Goal: Task Accomplishment & Management: Use online tool/utility

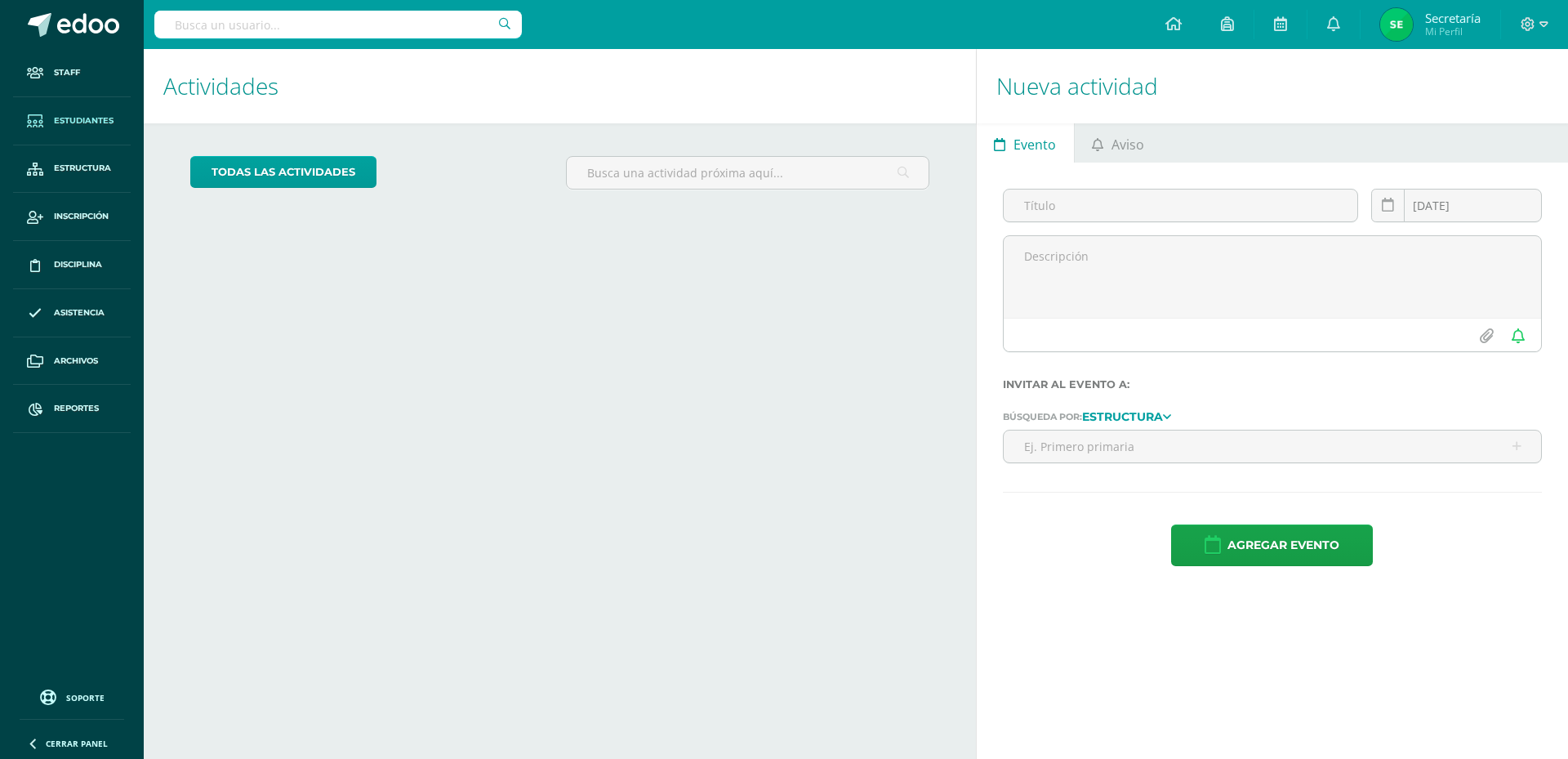
click at [105, 119] on span "Estudiantes" at bounding box center [84, 120] width 59 height 13
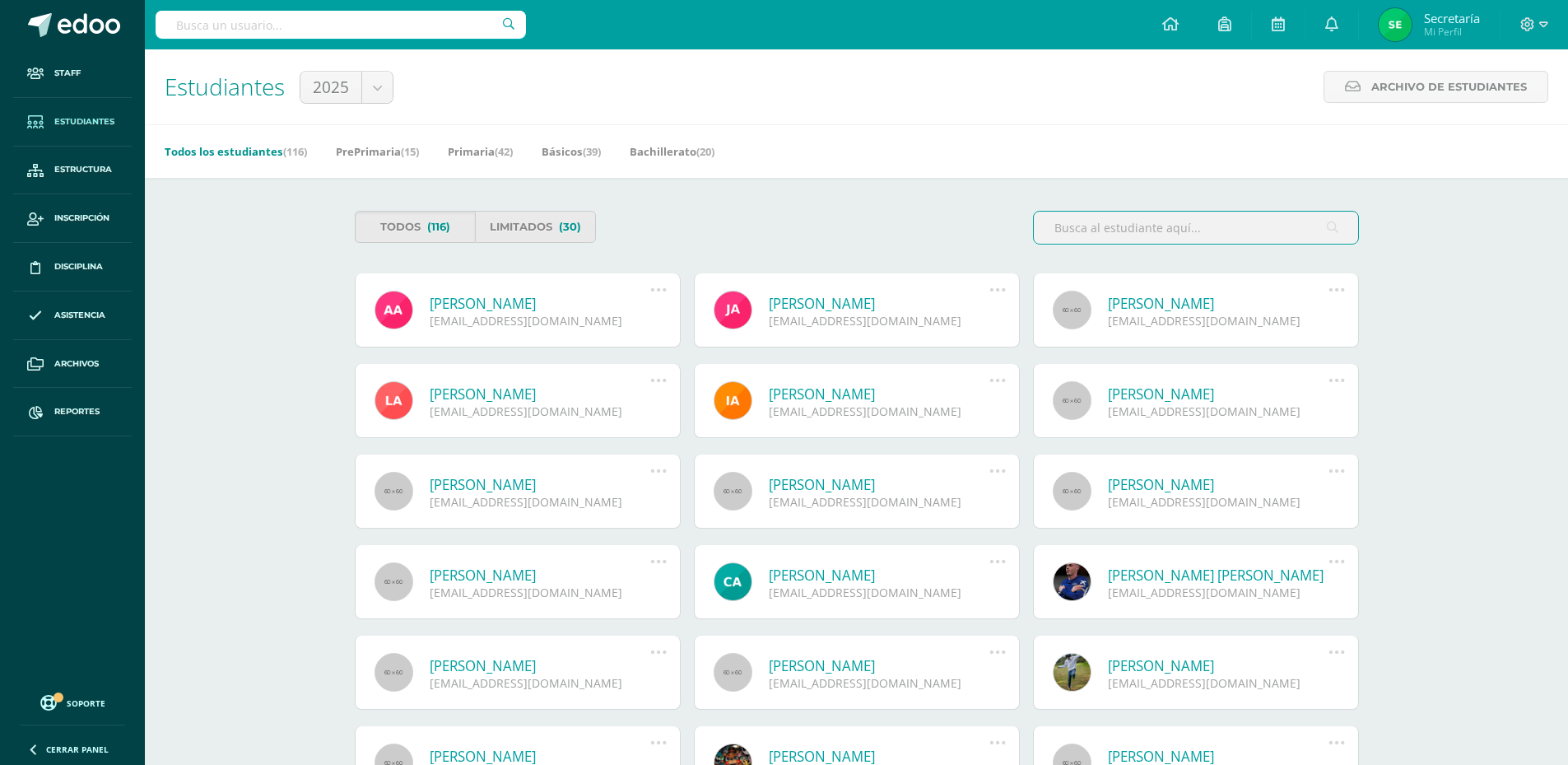
click at [321, 21] on input "text" at bounding box center [341, 25] width 371 height 28
type input "ignacio"
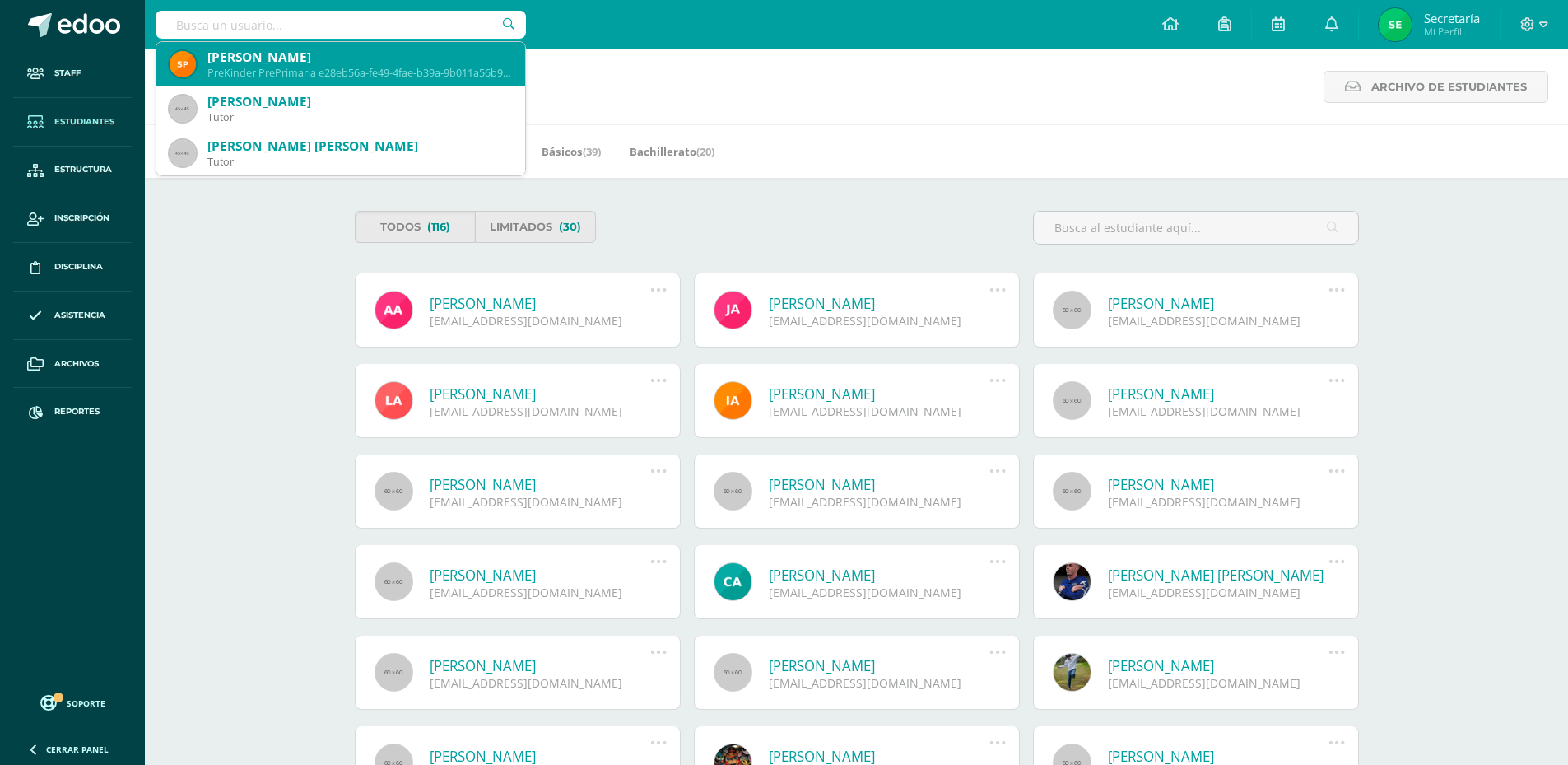
click at [336, 75] on div "PreKinder PrePrimaria e28eb56a-fe49-4fae-b39a-9b011a56b9b6" at bounding box center [359, 73] width 305 height 14
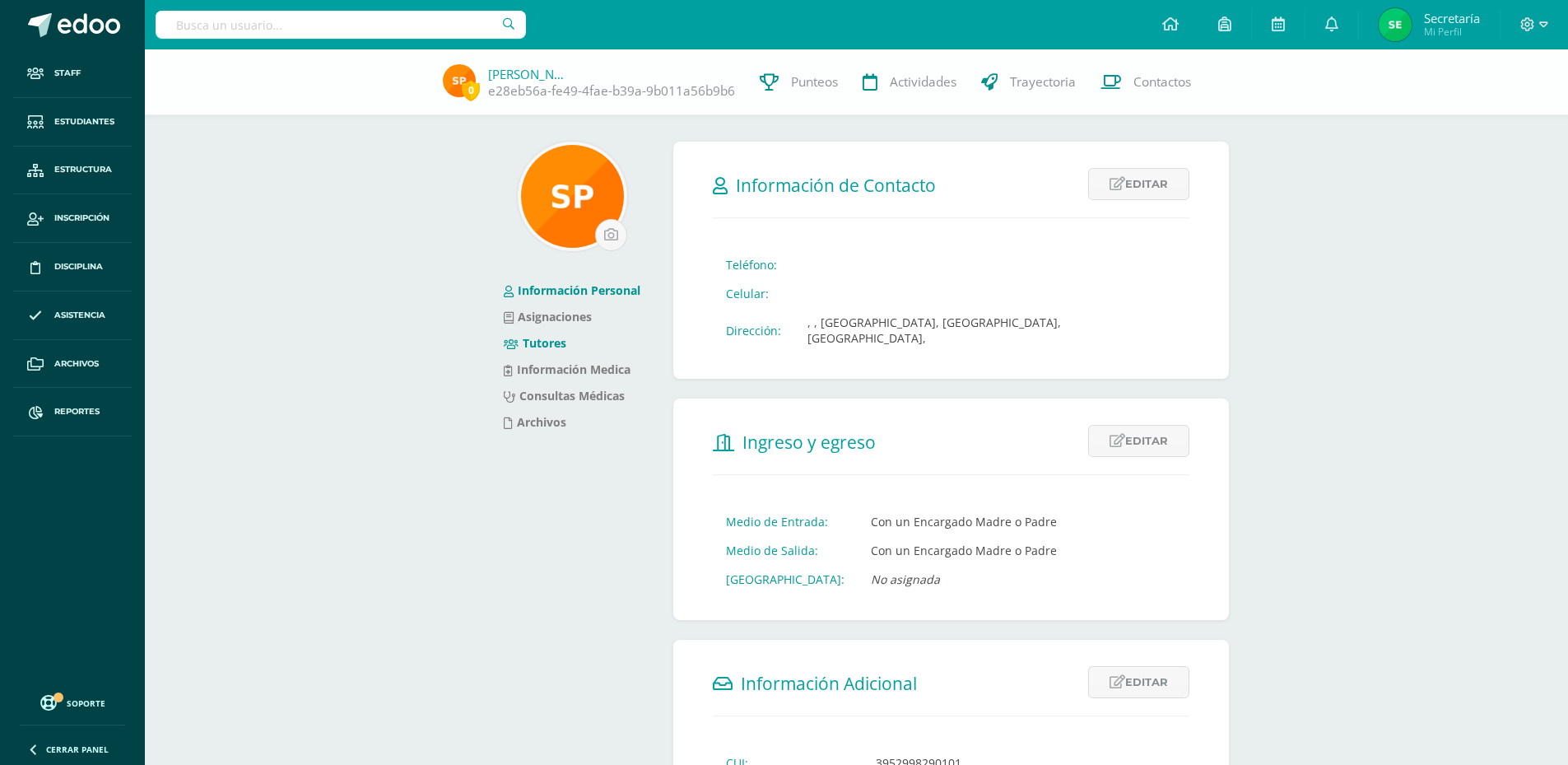
click at [548, 350] on link "Tutores" at bounding box center [535, 343] width 62 height 16
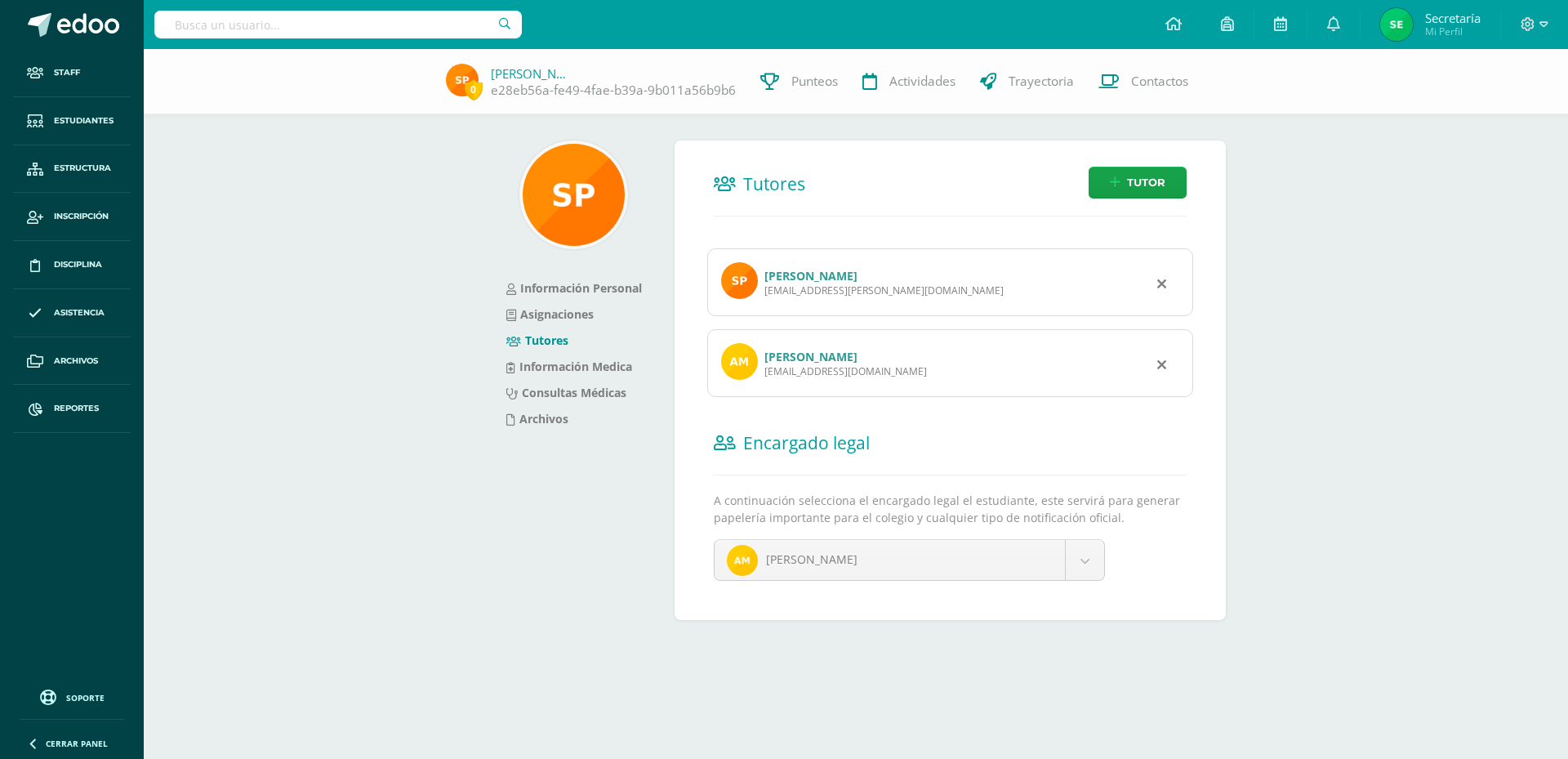
click at [827, 363] on link "Andrea Nohemí Molina" at bounding box center [811, 356] width 93 height 16
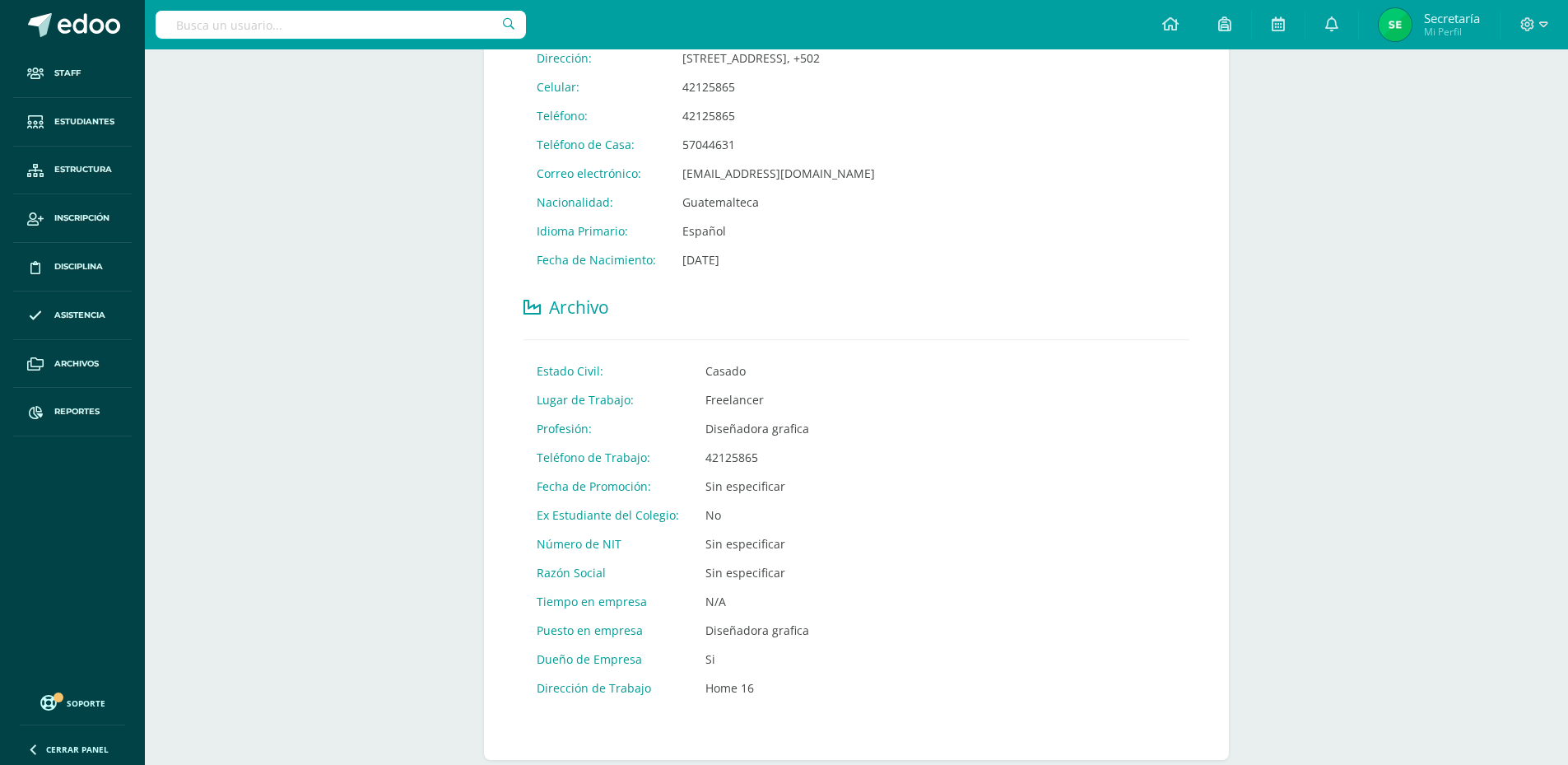
scroll to position [494, 0]
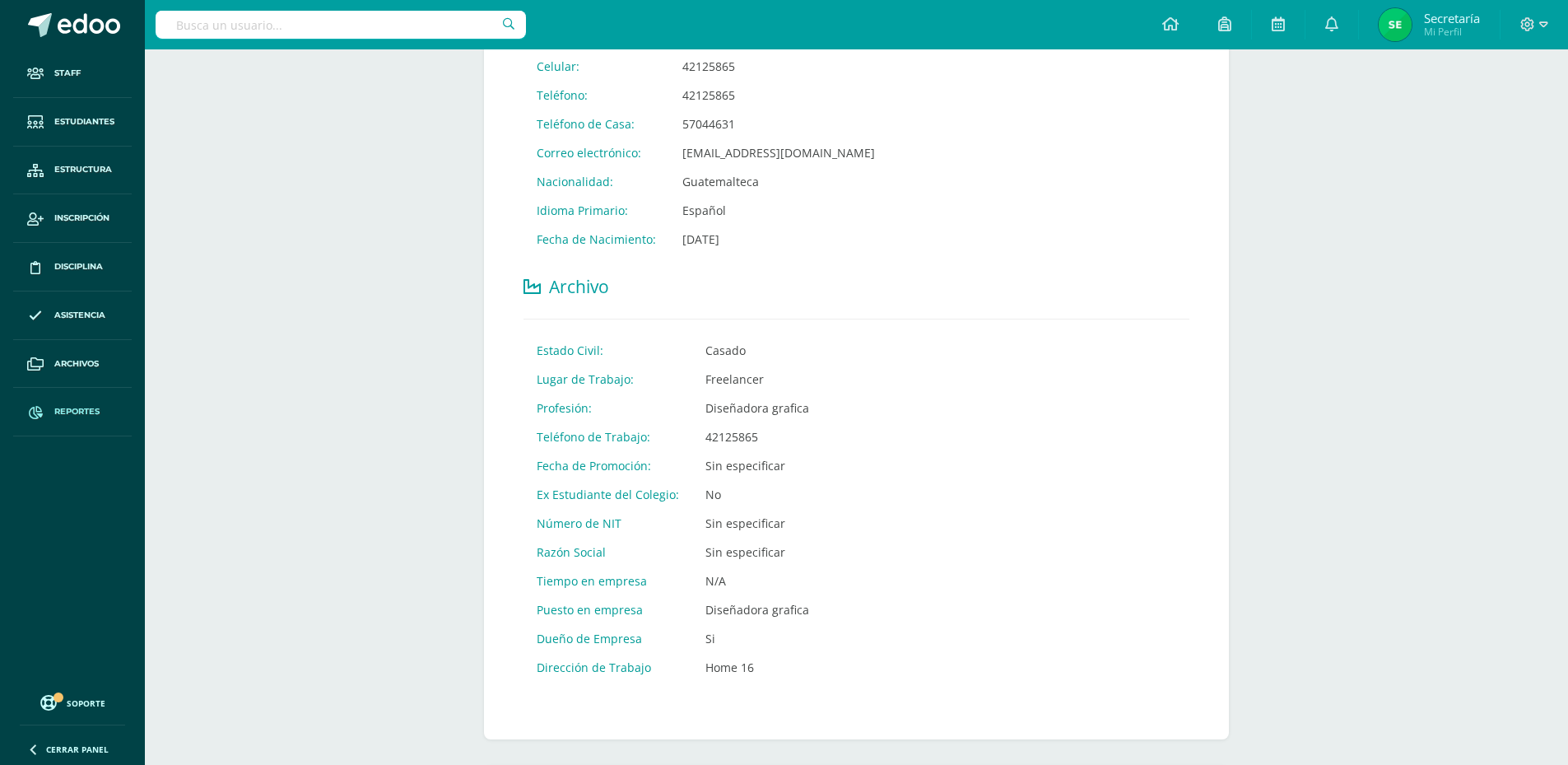
click at [79, 416] on span "Reportes" at bounding box center [77, 411] width 46 height 13
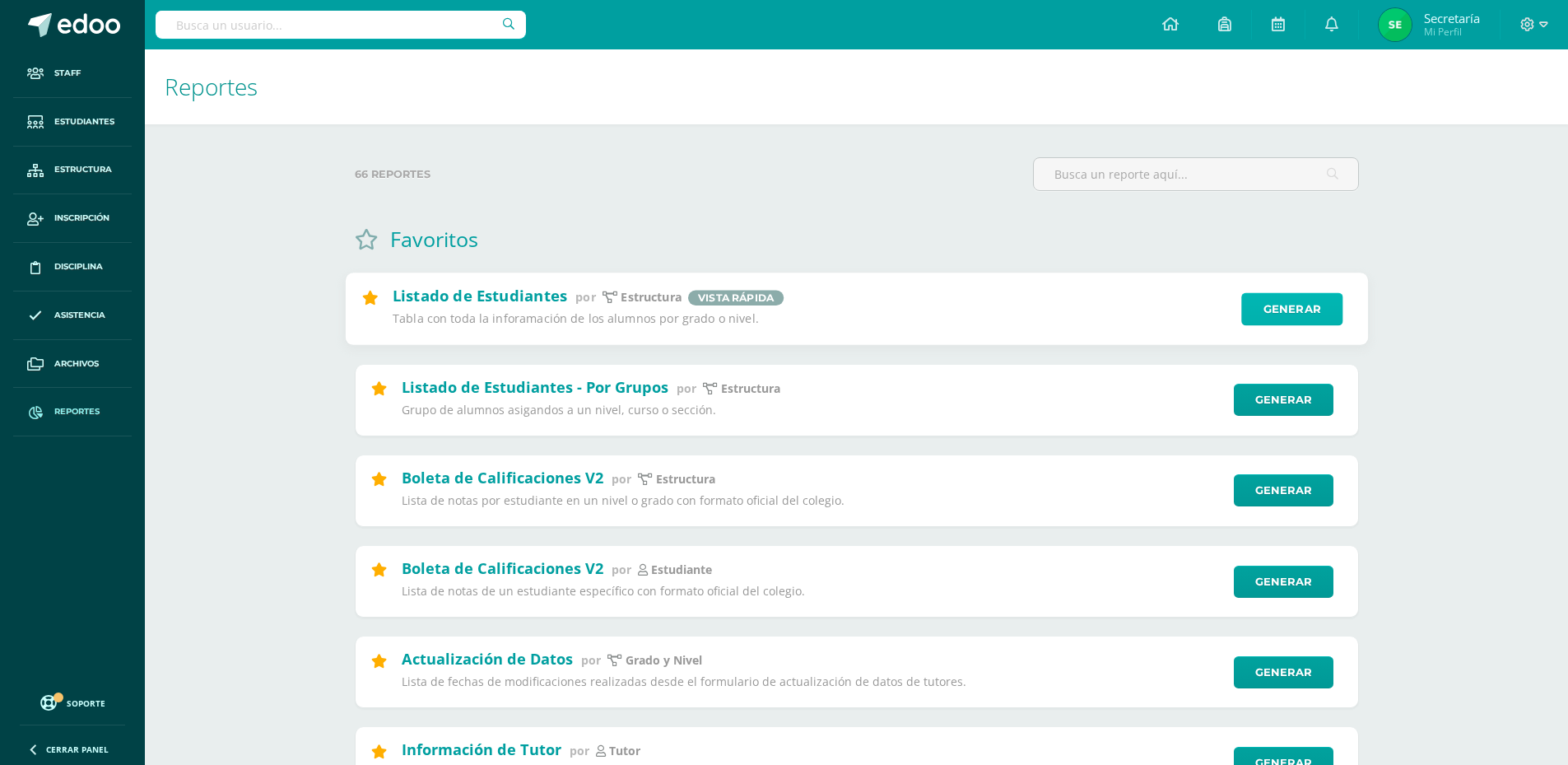
click at [1275, 300] on link "Generar" at bounding box center [1291, 309] width 101 height 32
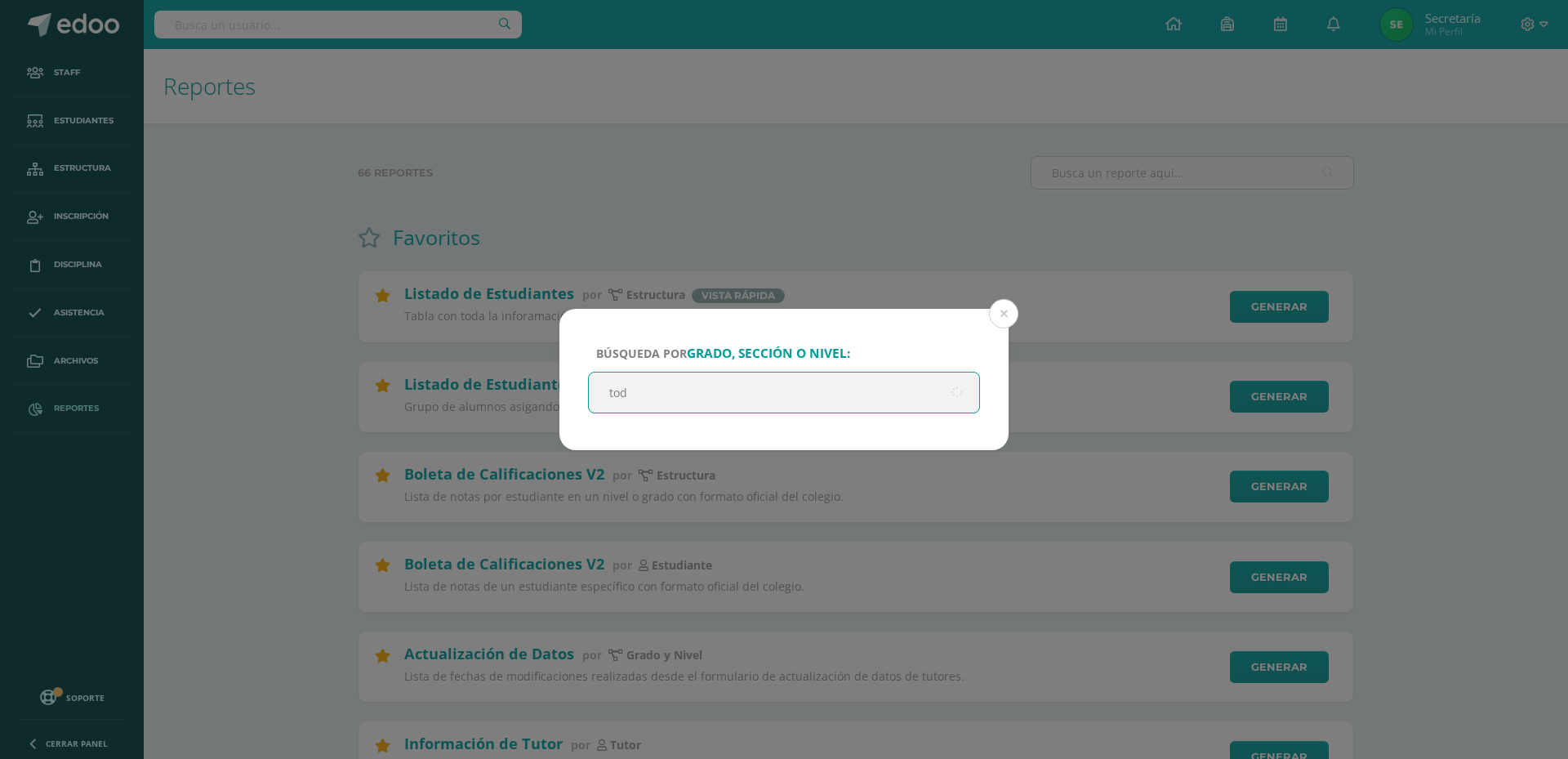
type input "todo"
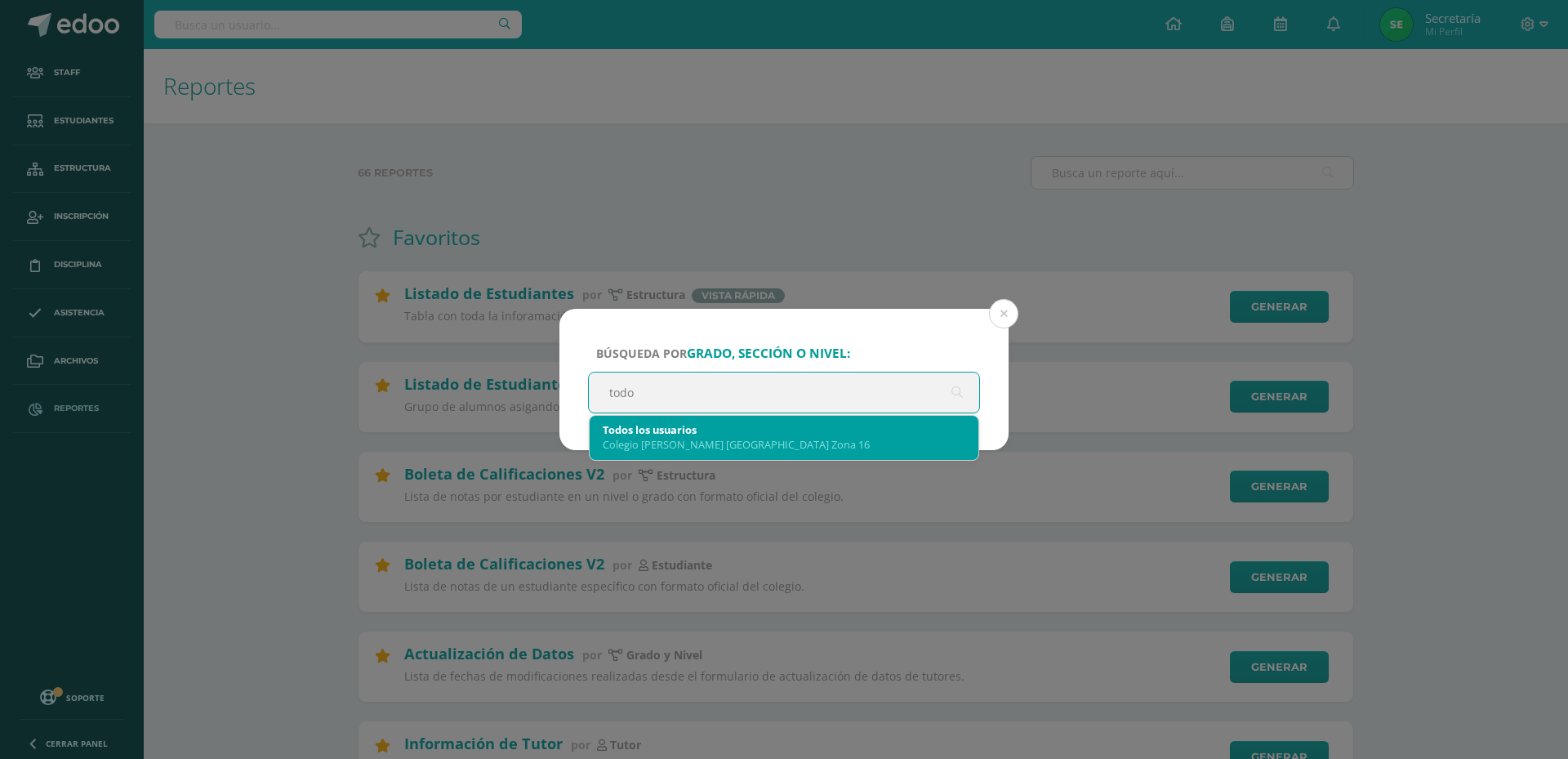
click at [747, 439] on div "Colegio [PERSON_NAME] [GEOGRAPHIC_DATA] Zona 16" at bounding box center [784, 444] width 363 height 15
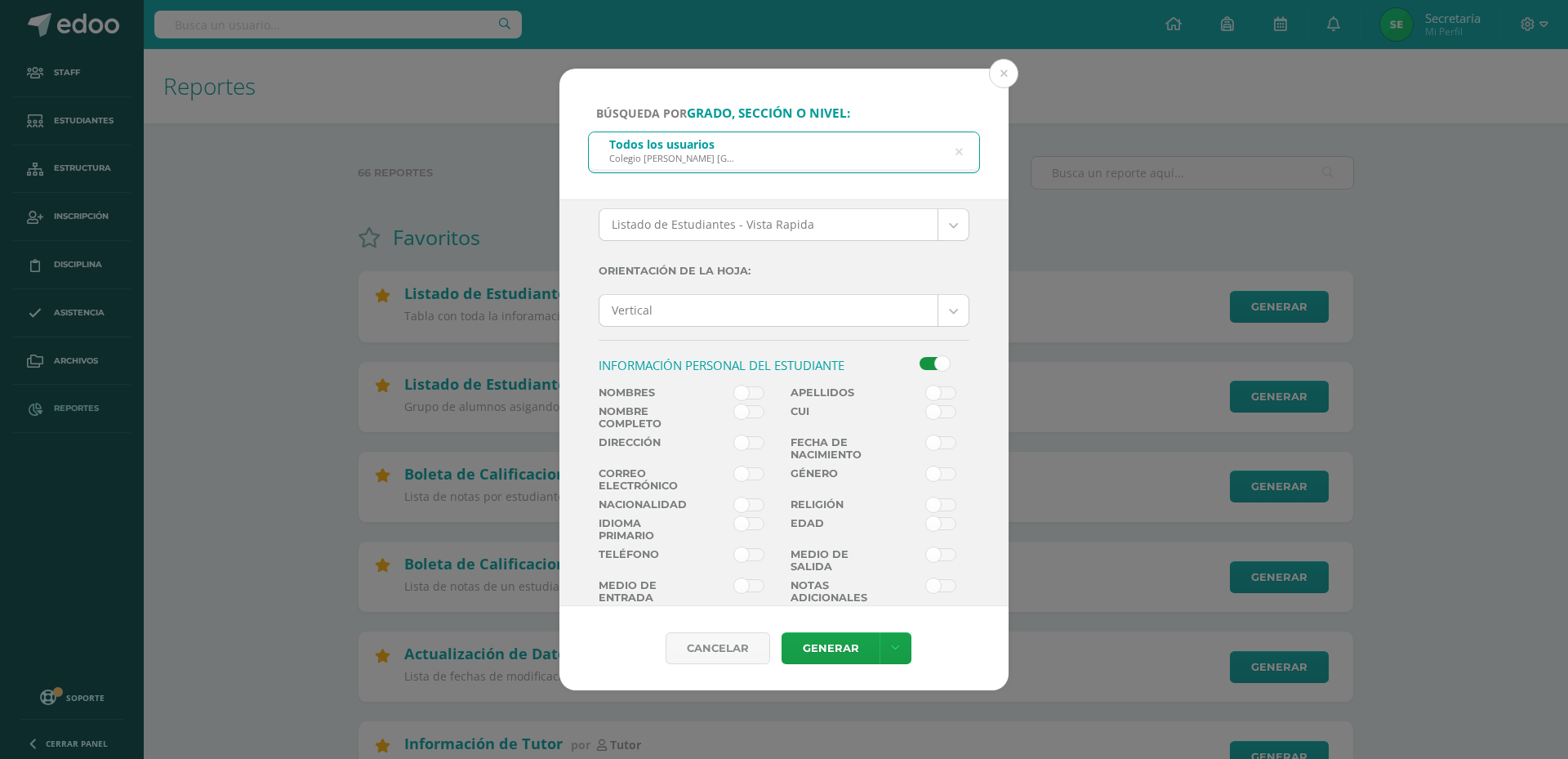
scroll to position [163, 0]
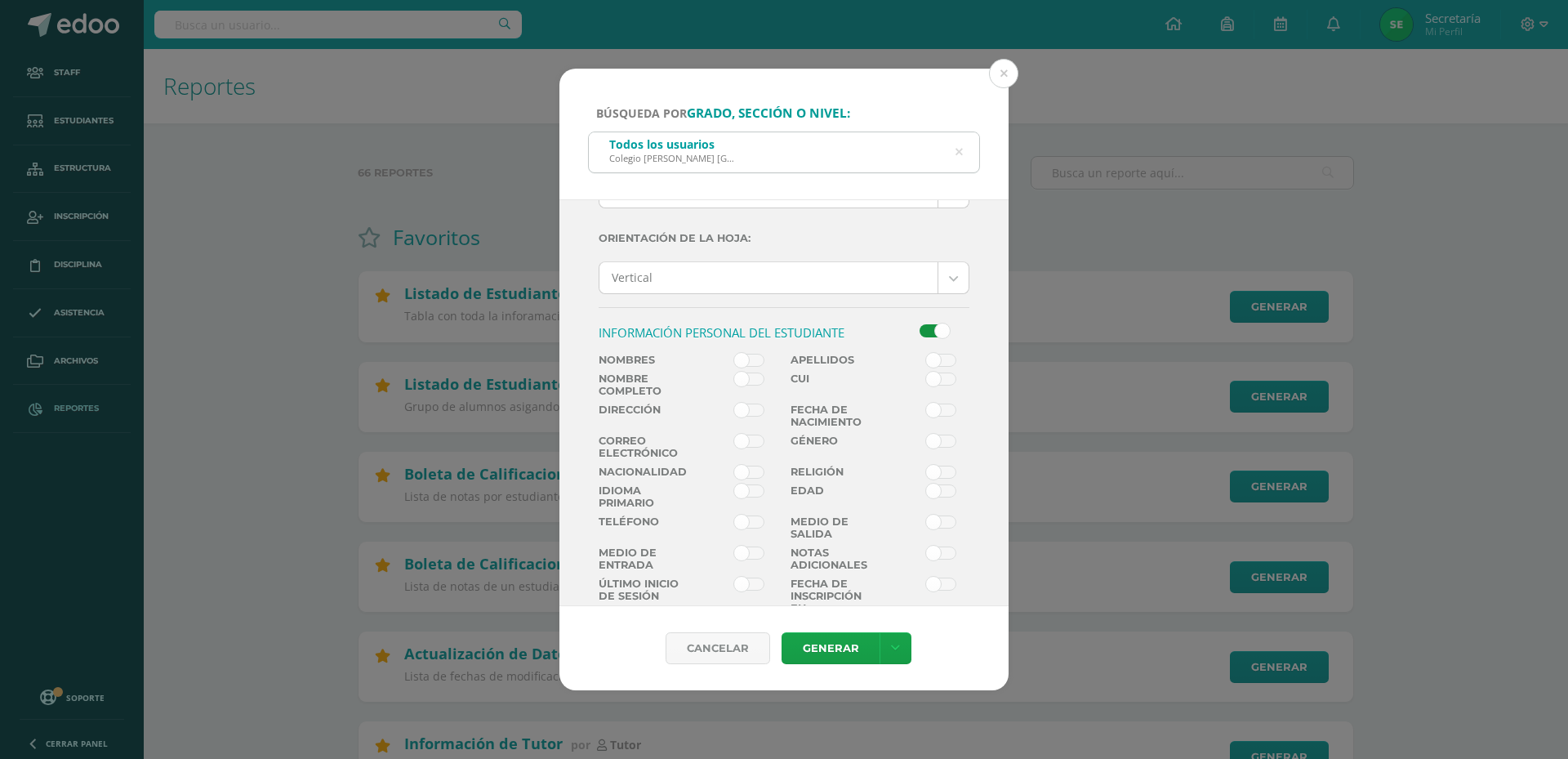
click at [755, 381] on span at bounding box center [749, 378] width 31 height 13
click at [0, 0] on input "checkbox" at bounding box center [0, 0] width 0 height 0
click at [939, 374] on span at bounding box center [941, 378] width 31 height 13
click at [0, 0] on input "checkbox" at bounding box center [0, 0] width 0 height 0
click at [940, 415] on span at bounding box center [941, 410] width 31 height 13
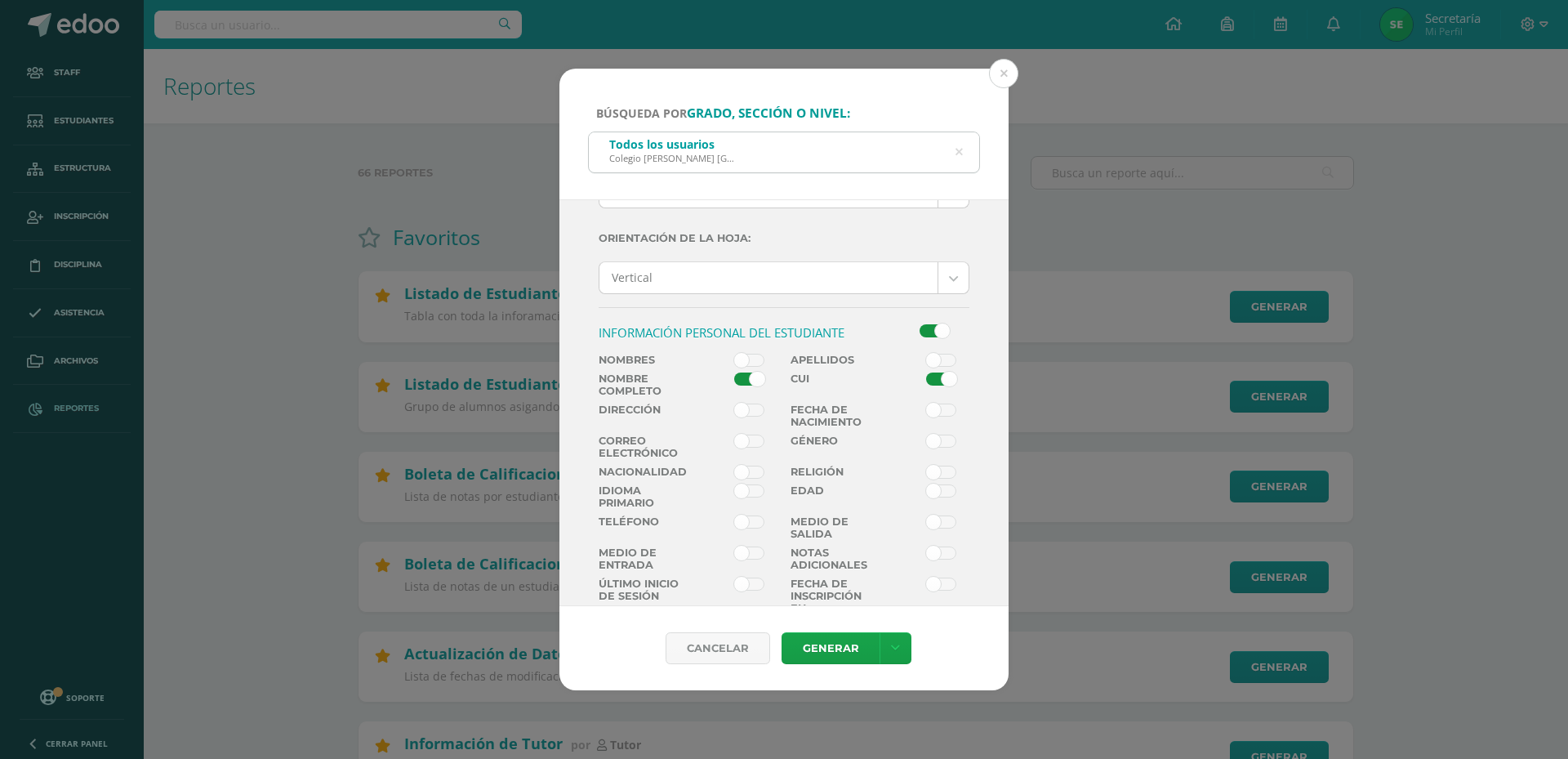
click at [0, 0] on input "checkbox" at bounding box center [0, 0] width 0 height 0
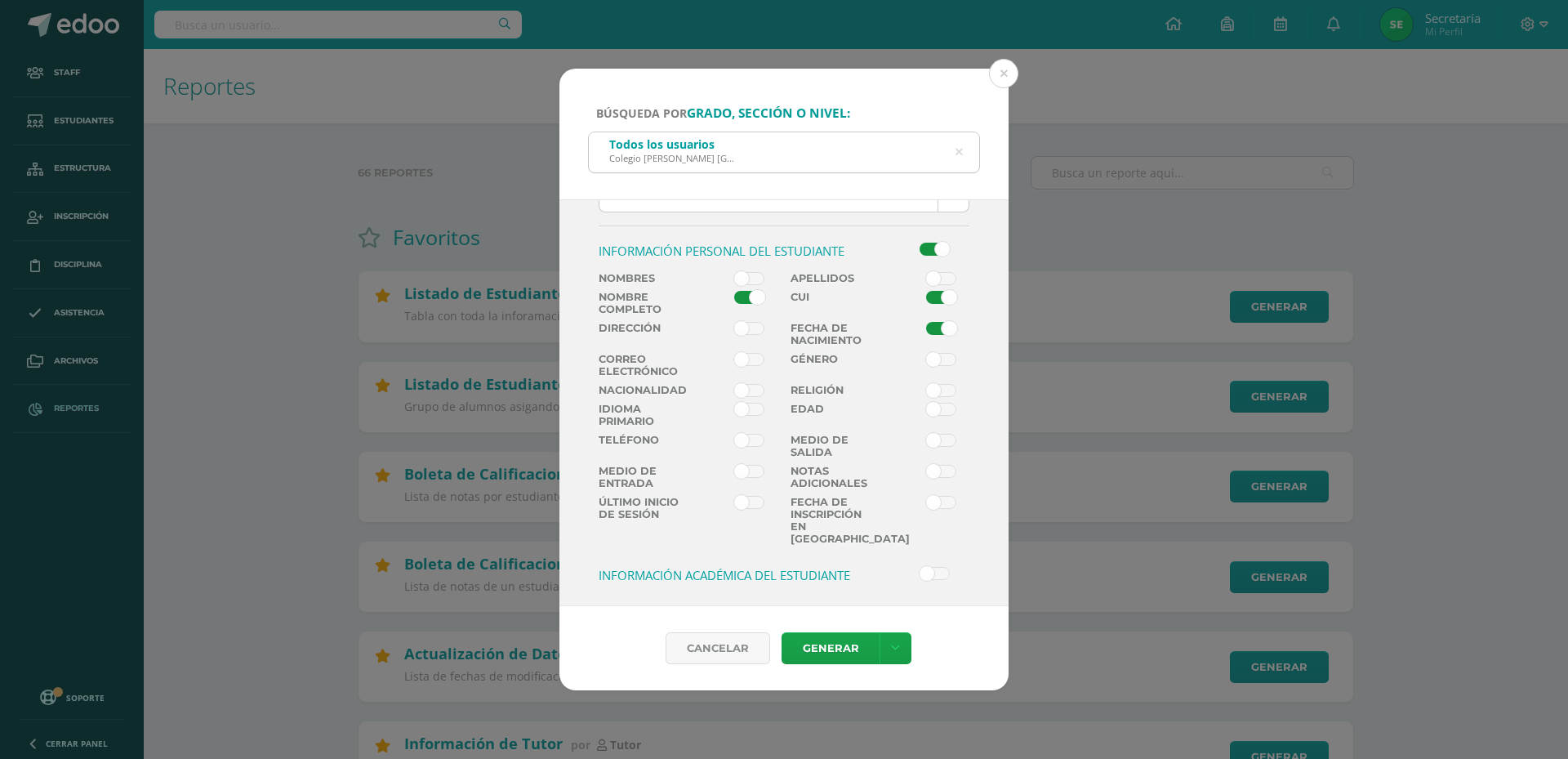
scroll to position [326, 0]
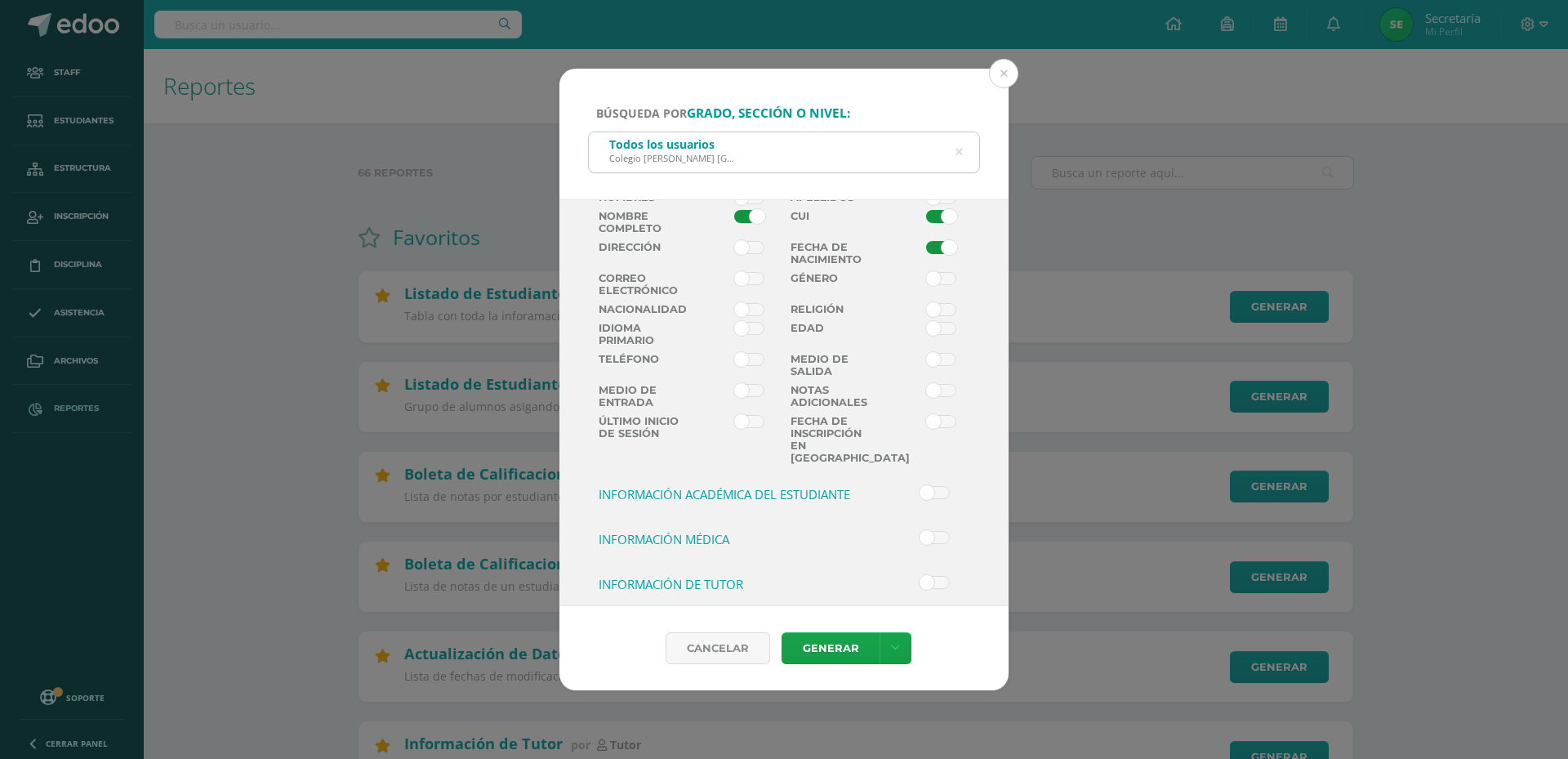
click at [783, 486] on h3 "Información académica del Estudiante" at bounding box center [736, 494] width 275 height 17
click at [0, 0] on input "checkbox" at bounding box center [0, 0] width 0 height 0
click at [938, 515] on span at bounding box center [941, 521] width 31 height 13
click at [0, 0] on input "checkbox" at bounding box center [0, 0] width 0 height 0
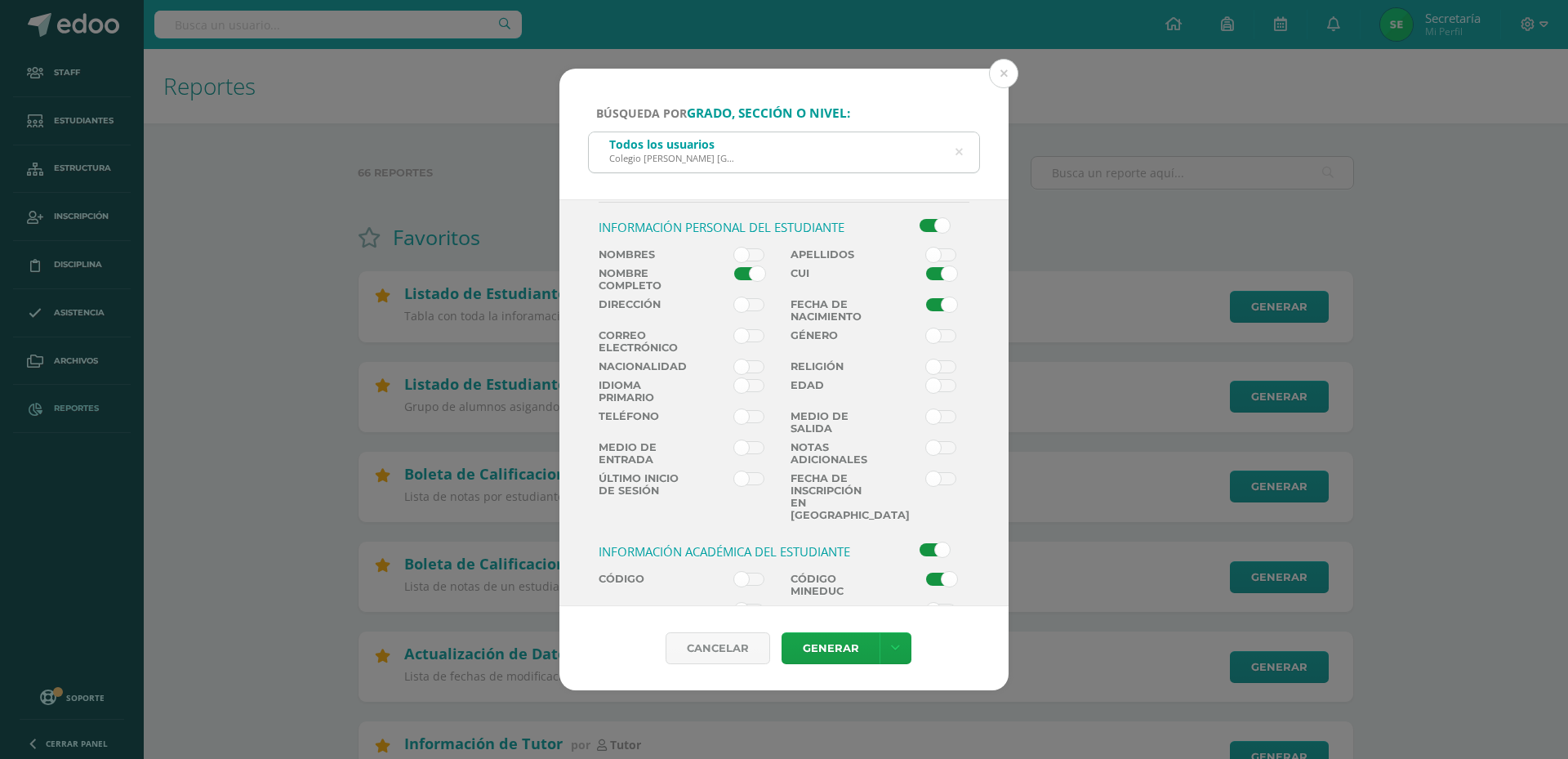
scroll to position [162, 0]
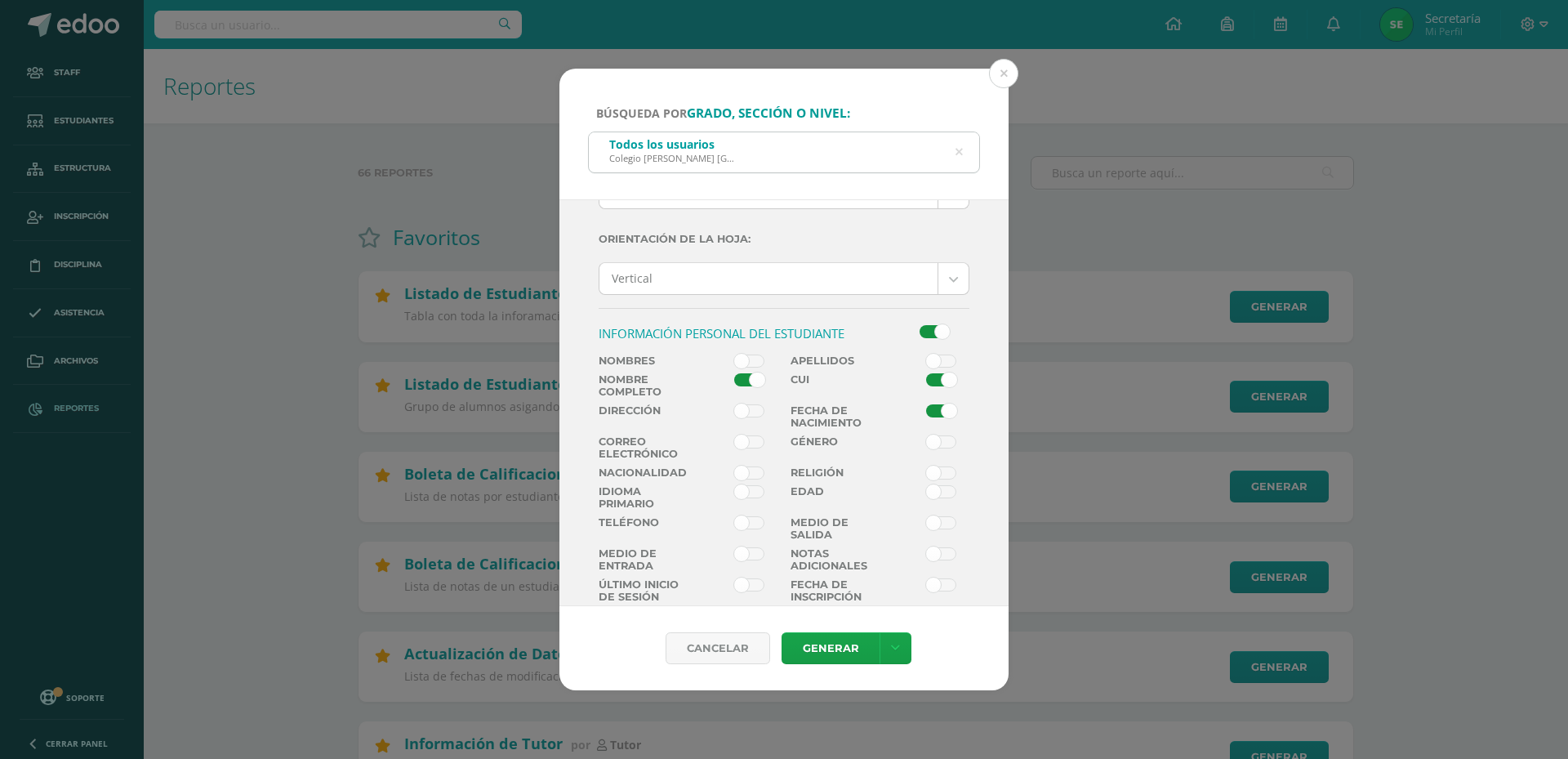
click at [942, 449] on label at bounding box center [928, 451] width 97 height 31
click at [0, 0] on input "checkbox" at bounding box center [0, 0] width 0 height 0
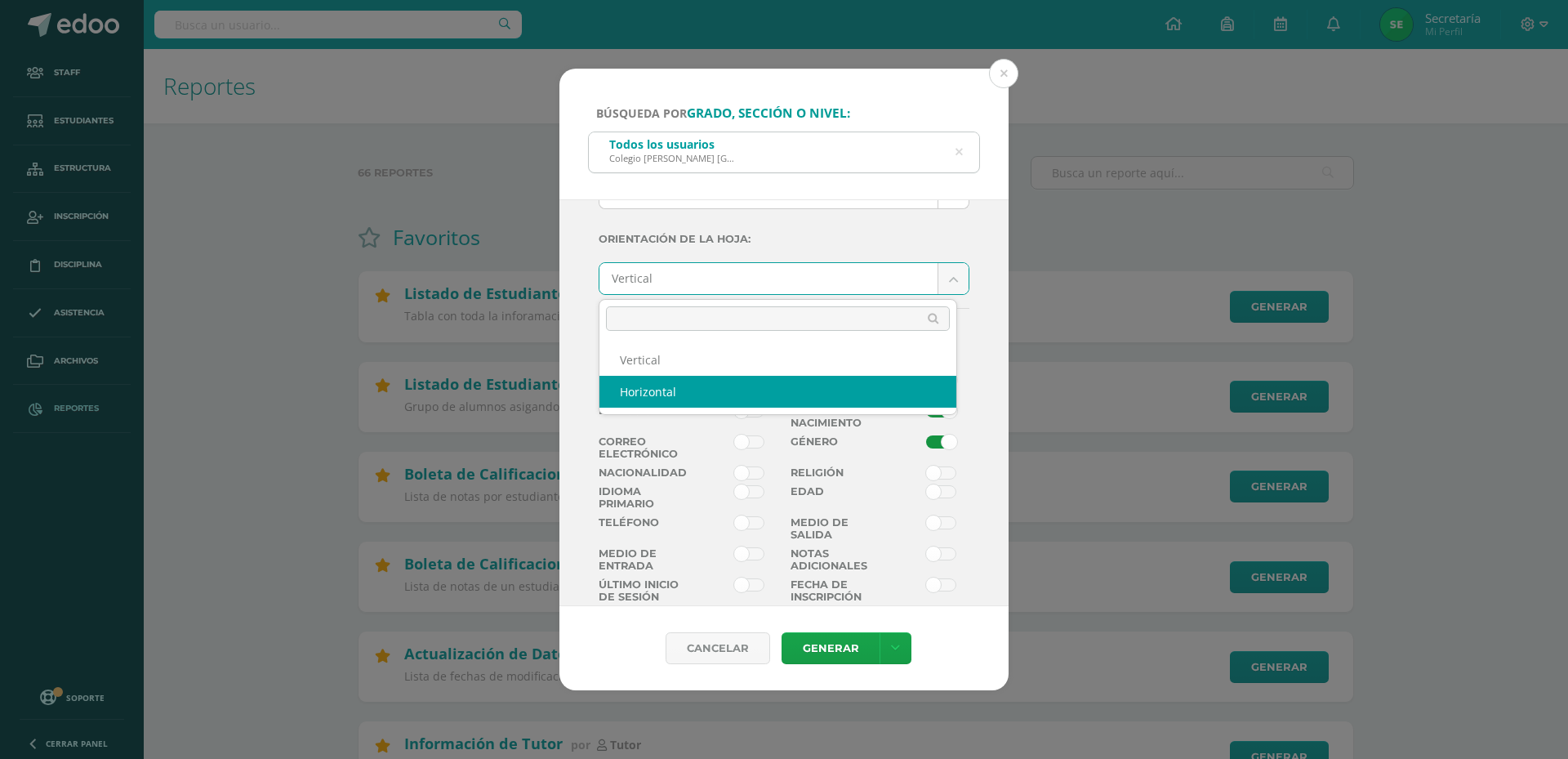
select select "landscape"
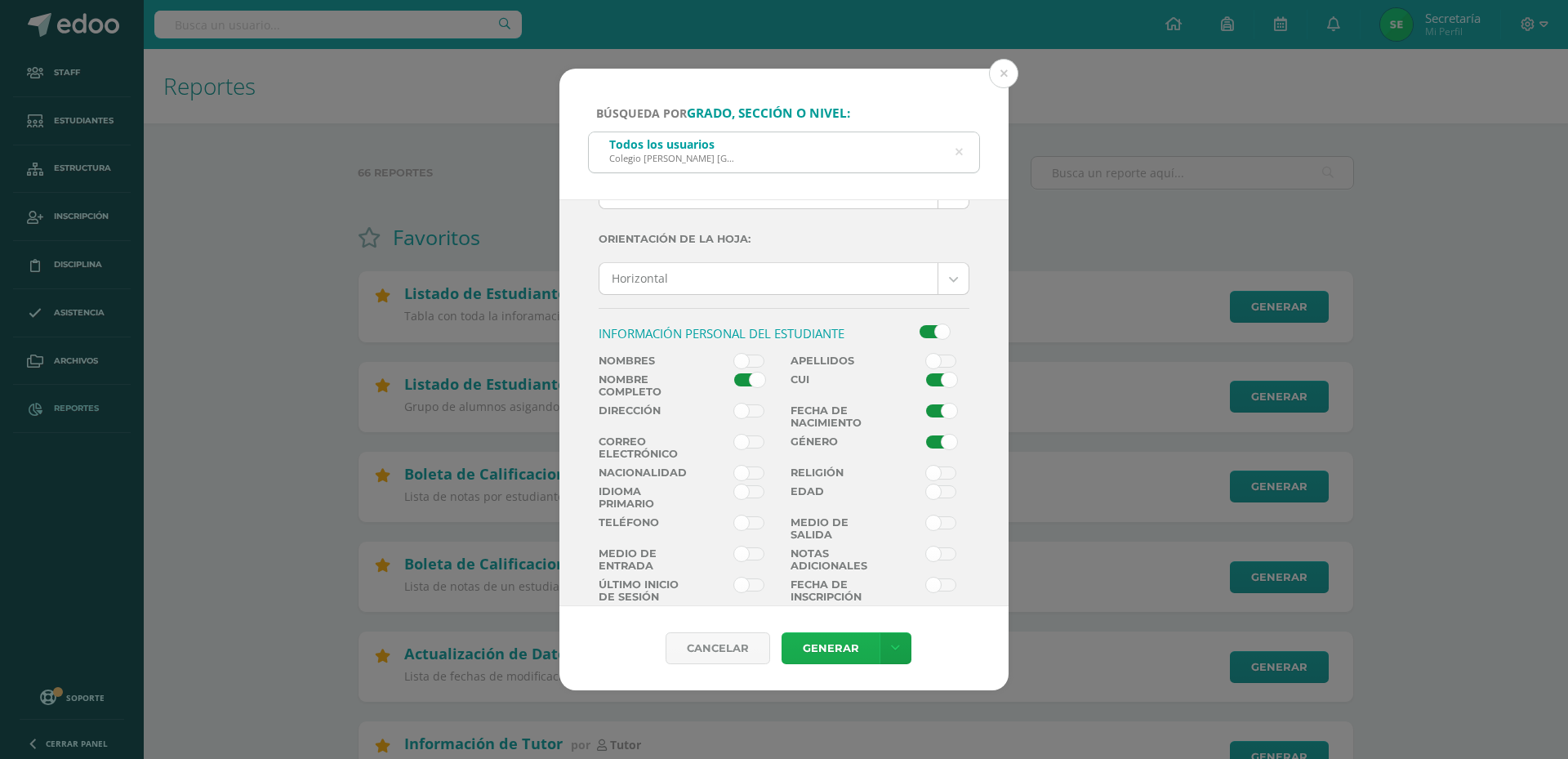
click at [849, 634] on link "Generar" at bounding box center [831, 647] width 98 height 32
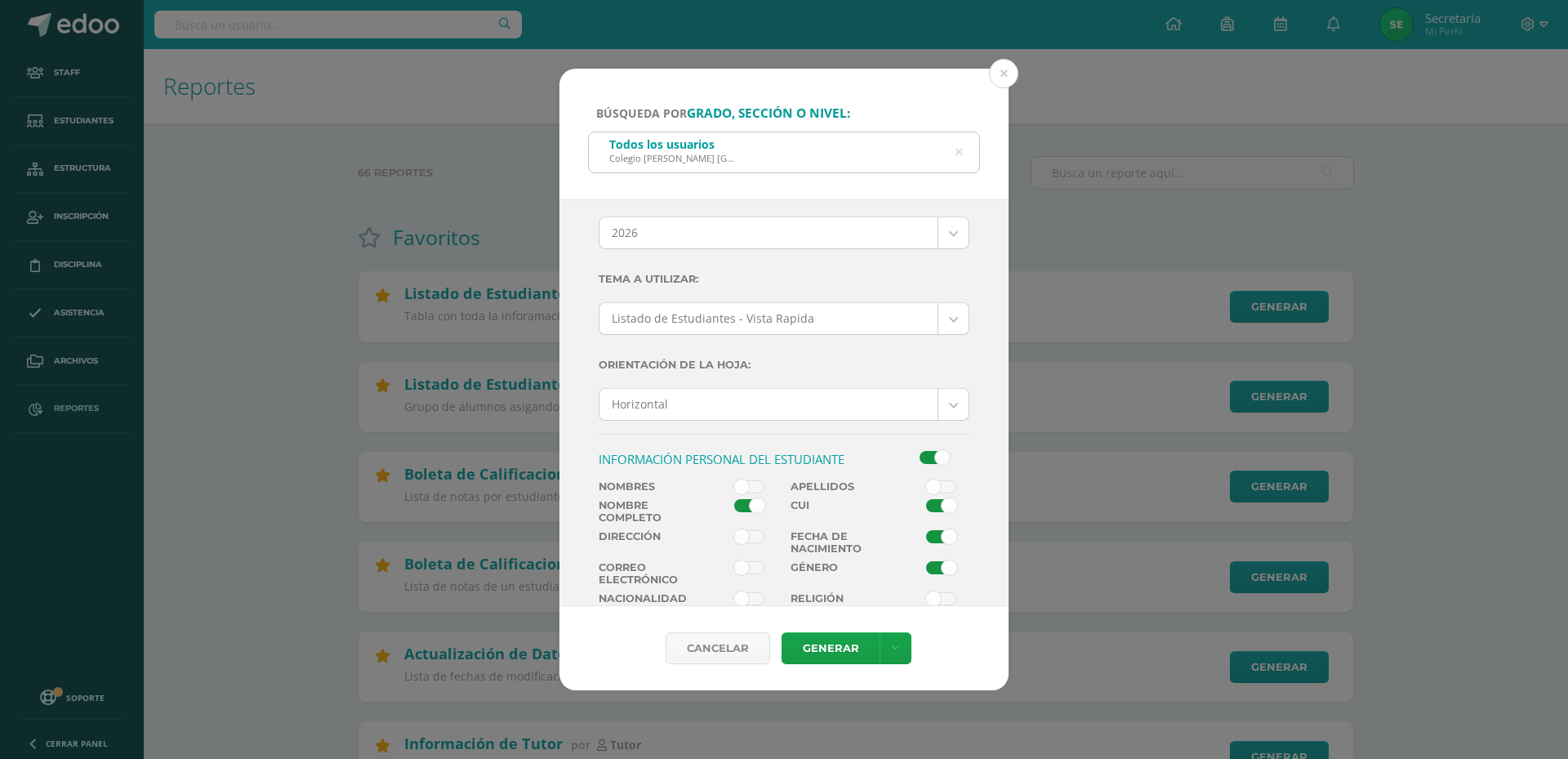
scroll to position [0, 0]
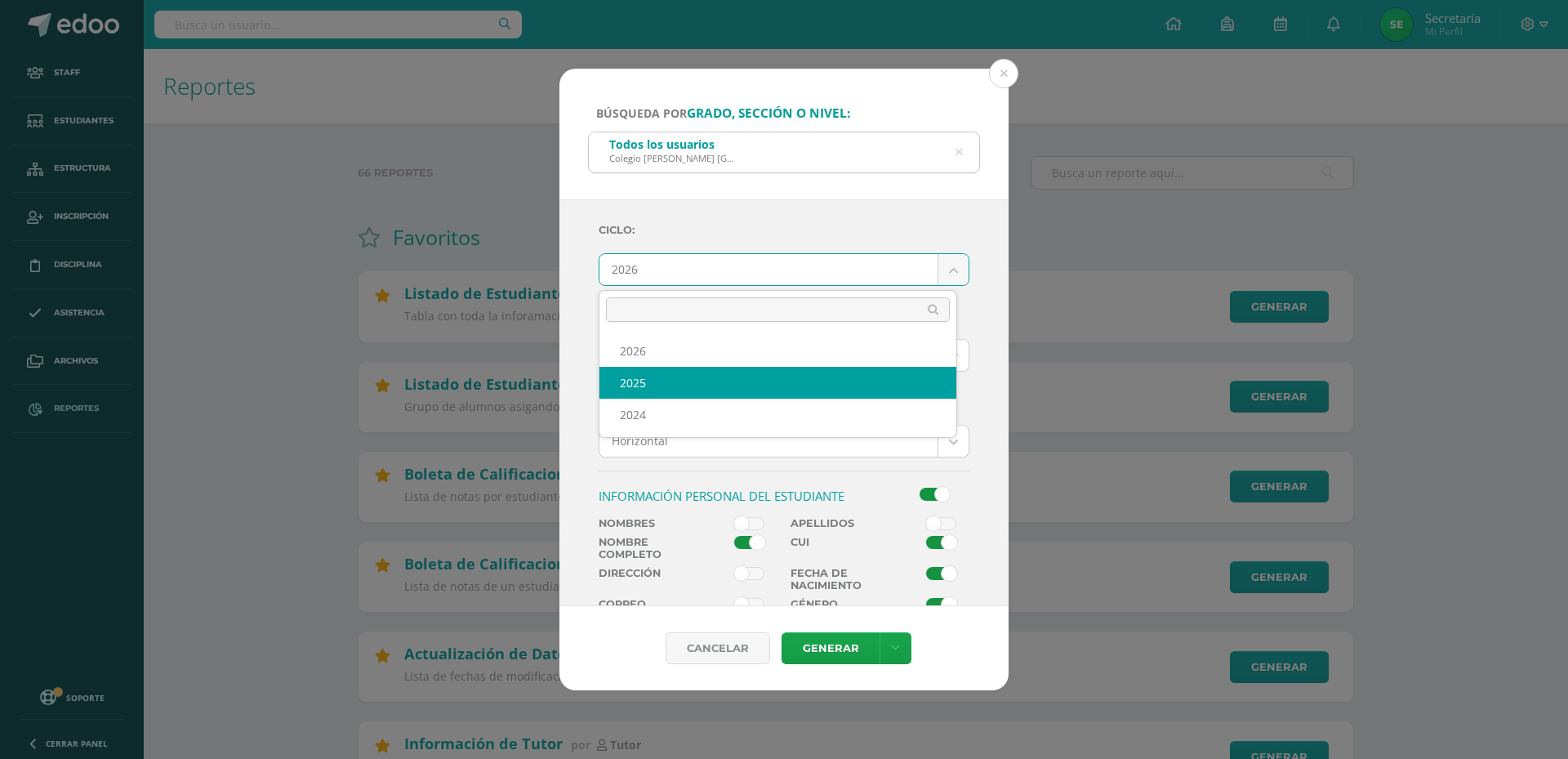
drag, startPoint x: 834, startPoint y: 381, endPoint x: 830, endPoint y: 371, distance: 10.8
select select "3"
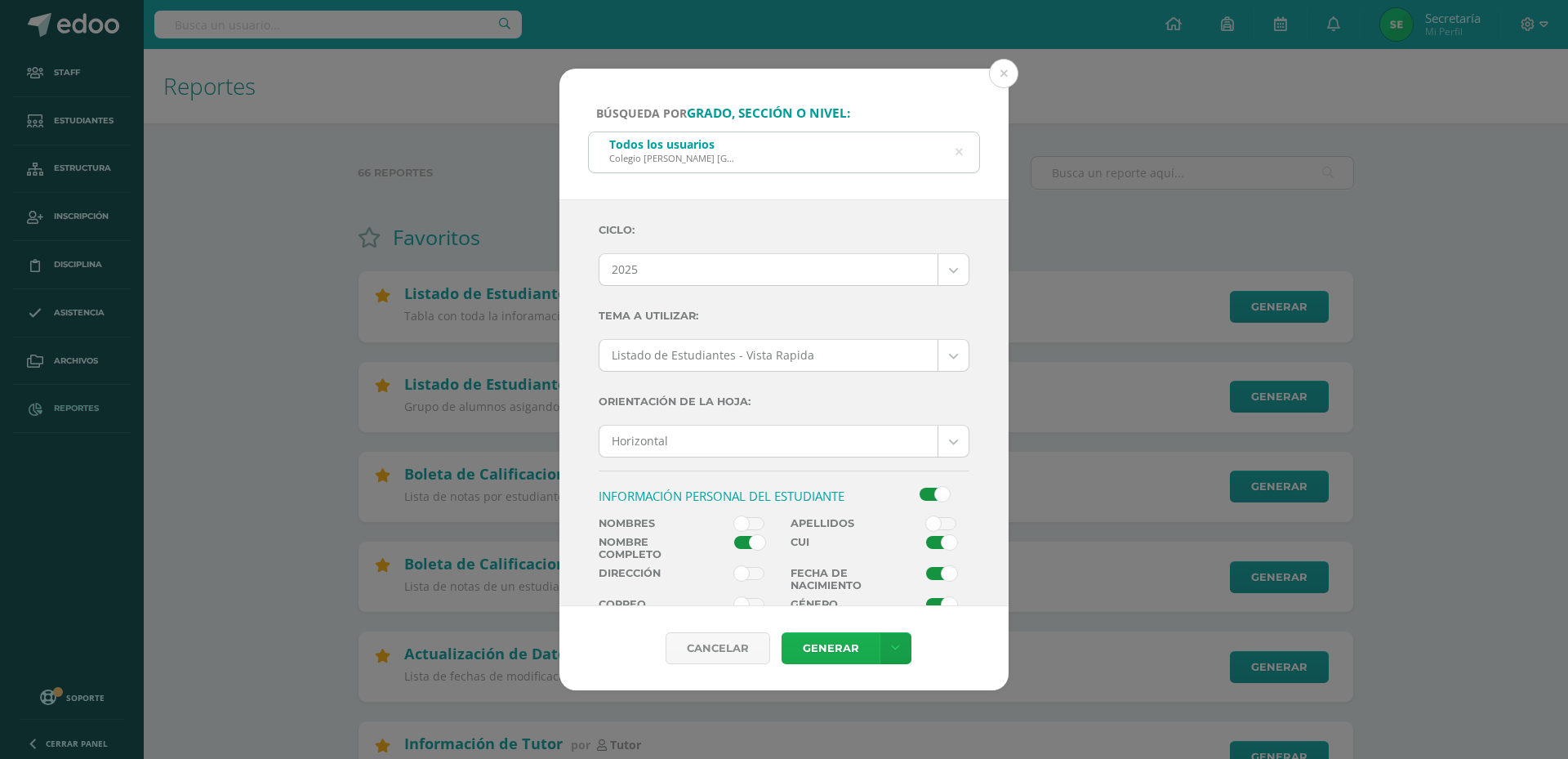
click at [823, 643] on link "Generar" at bounding box center [831, 647] width 98 height 32
